Goal: Task Accomplishment & Management: Use online tool/utility

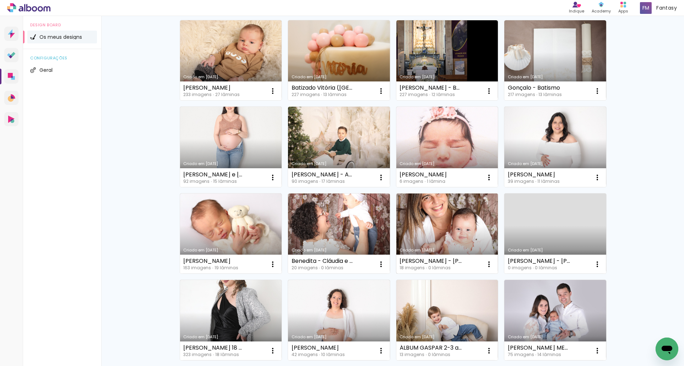
scroll to position [161, 0]
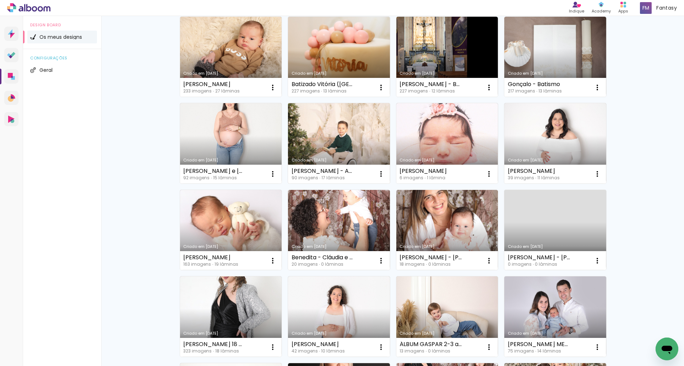
click at [325, 144] on link "Criado em [DATE]" at bounding box center [339, 143] width 102 height 80
